Goal: Find specific page/section: Find specific page/section

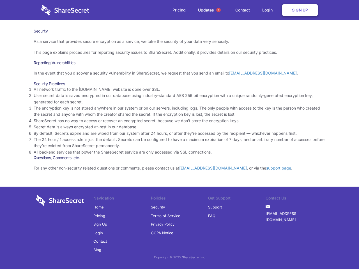
click at [179, 135] on li "By default, Secrets expire and are wiped from our system after 24 hours, or aft…" at bounding box center [180, 133] width 292 height 6
click at [218, 10] on span "1" at bounding box center [218, 10] width 4 height 4
